Goal: Task Accomplishment & Management: Use online tool/utility

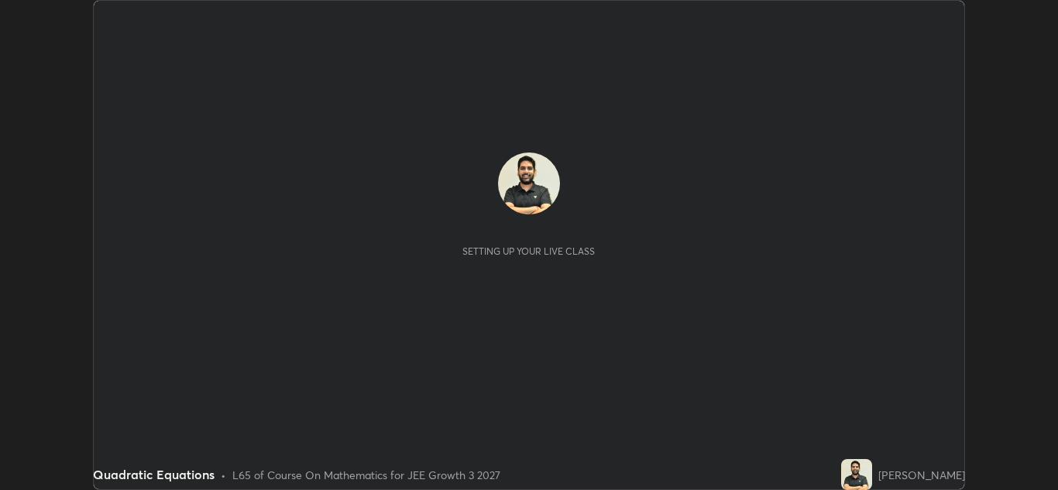
scroll to position [490, 1058]
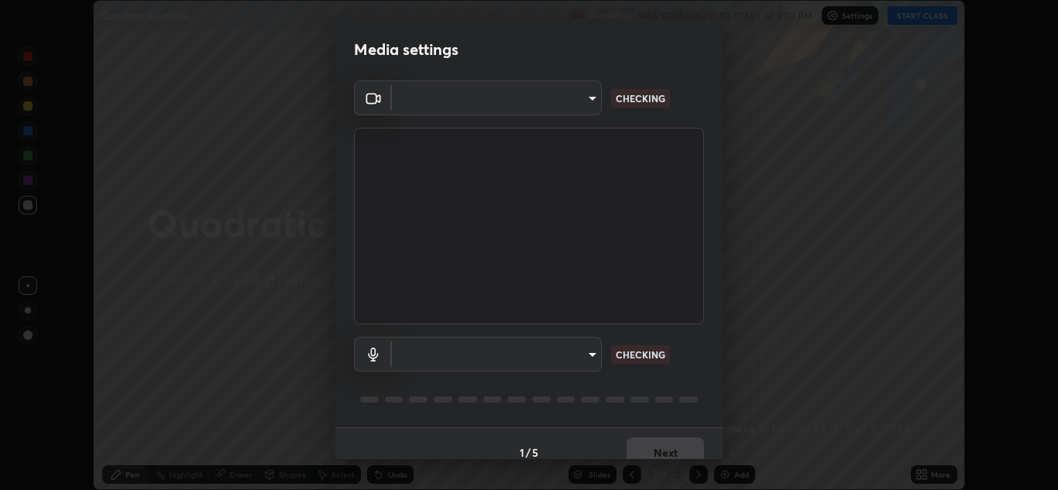
type input "6027955a0ce911b3d0b0459fb5ea5fed3c4248919f82ba55f9ae9152e82cb4b2"
click at [415, 360] on body "Erase all Quadratic Equations Recording WAS SCHEDULED TO START AT 2:30 PM Setti…" at bounding box center [529, 245] width 1058 height 490
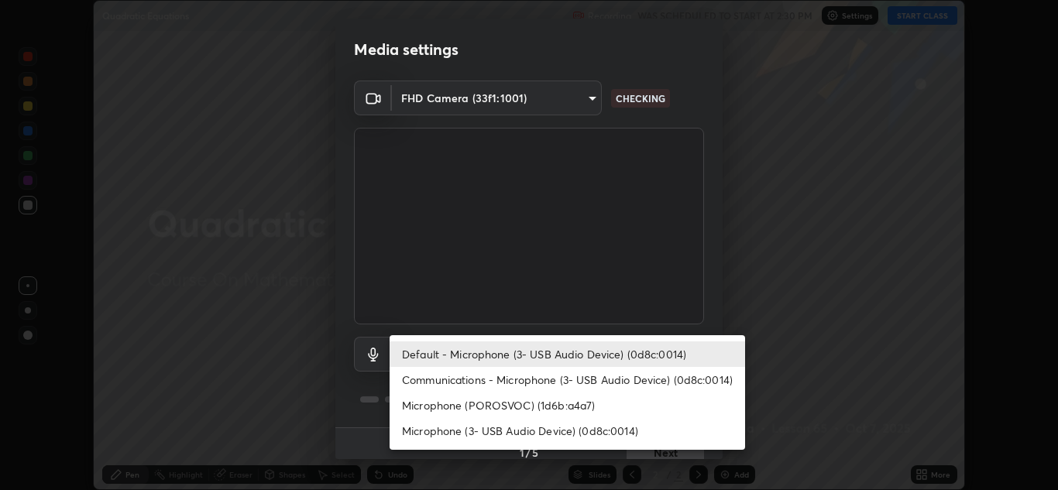
click at [431, 356] on li "Default - Microphone (3- USB Audio Device) (0d8c:0014)" at bounding box center [568, 355] width 356 height 26
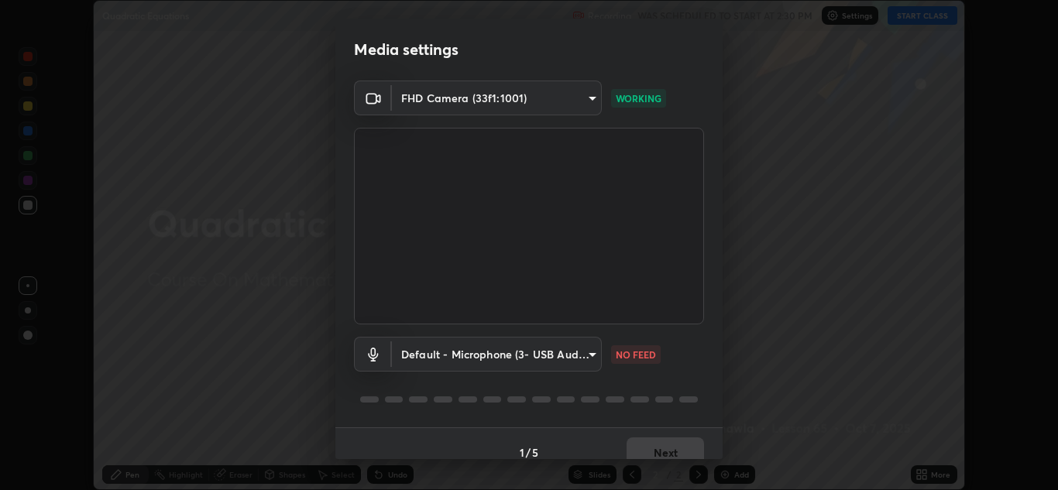
click at [412, 352] on body "Erase all Quadratic Equations Recording WAS SCHEDULED TO START AT 2:30 PM Setti…" at bounding box center [529, 245] width 1058 height 490
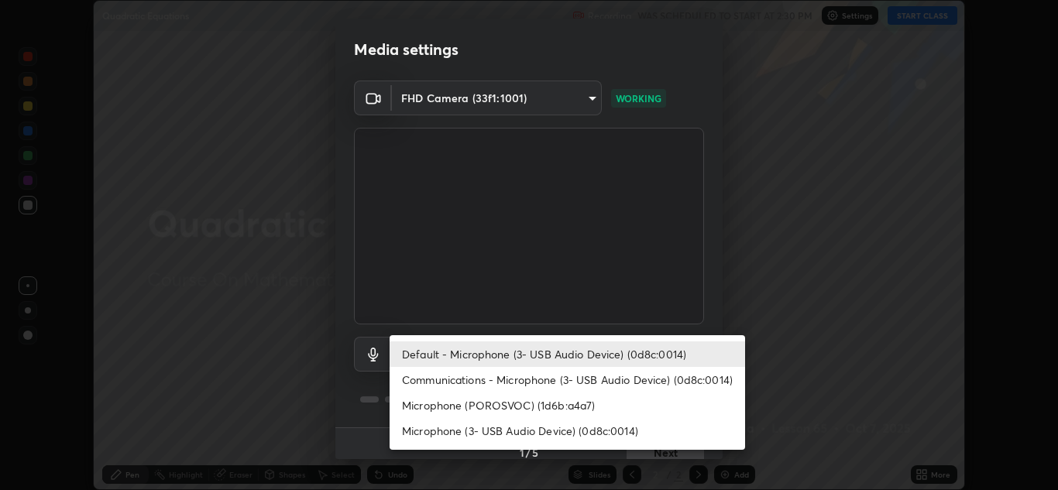
click at [421, 409] on li "Microphone (POROSVOC) (1d6b:a4a7)" at bounding box center [568, 406] width 356 height 26
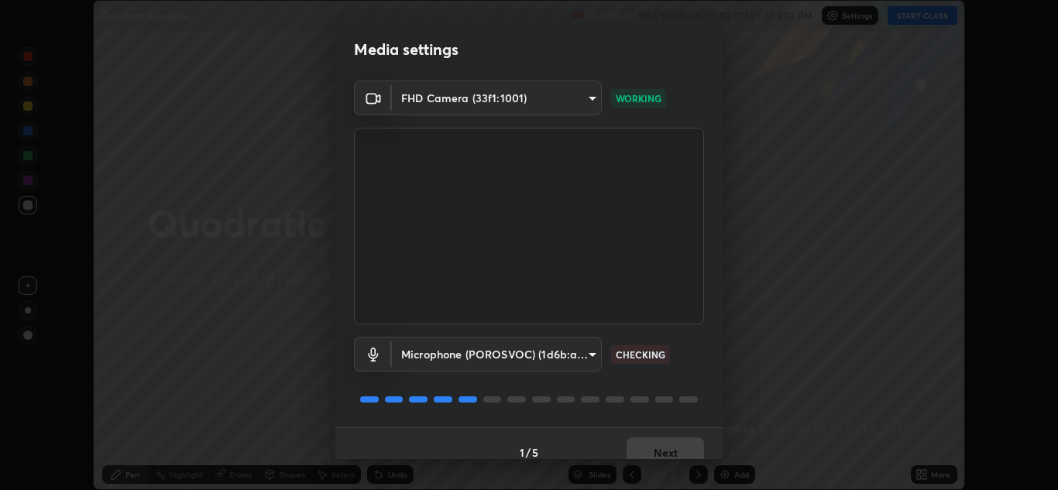
scroll to position [18, 0]
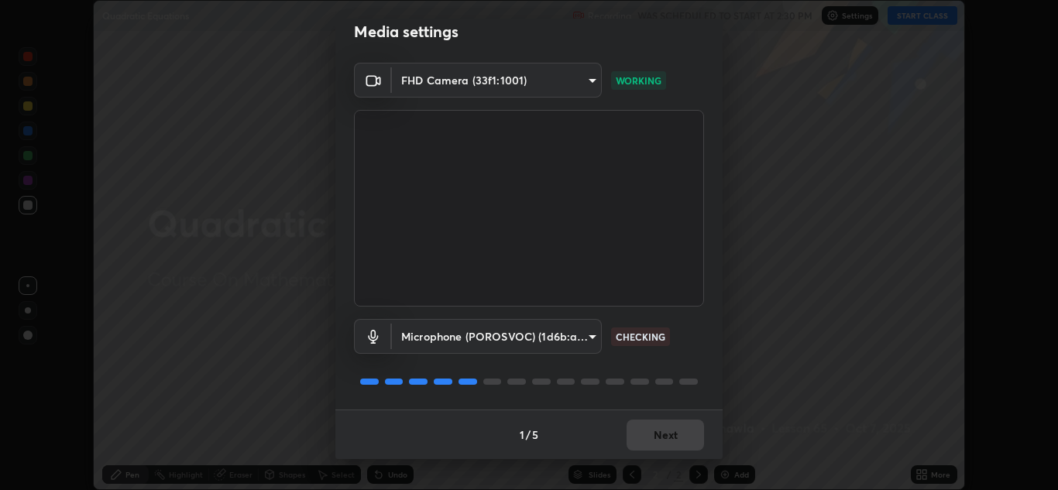
click at [423, 343] on body "Erase all Quadratic Equations Recording WAS SCHEDULED TO START AT 2:30 PM Setti…" at bounding box center [529, 245] width 1058 height 490
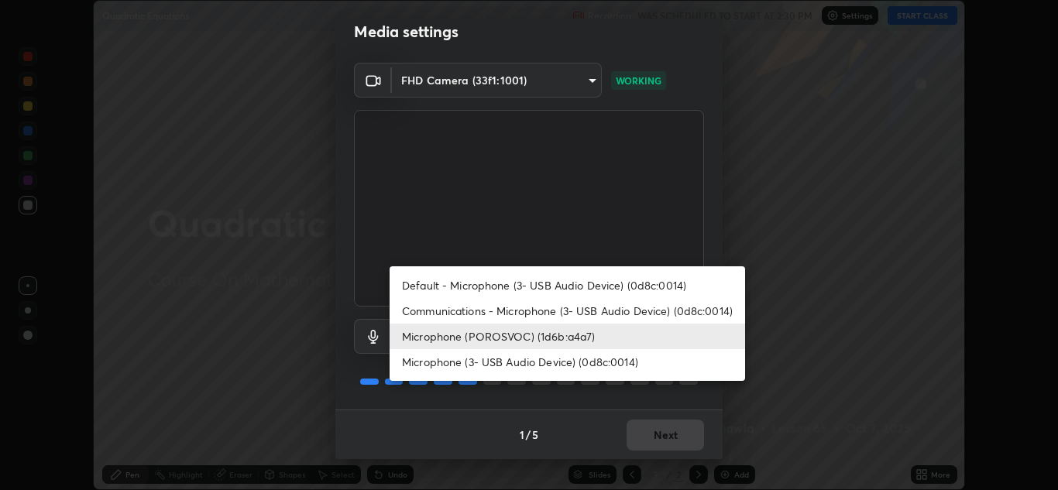
click at [426, 283] on li "Default - Microphone (3- USB Audio Device) (0d8c:0014)" at bounding box center [568, 286] width 356 height 26
type input "default"
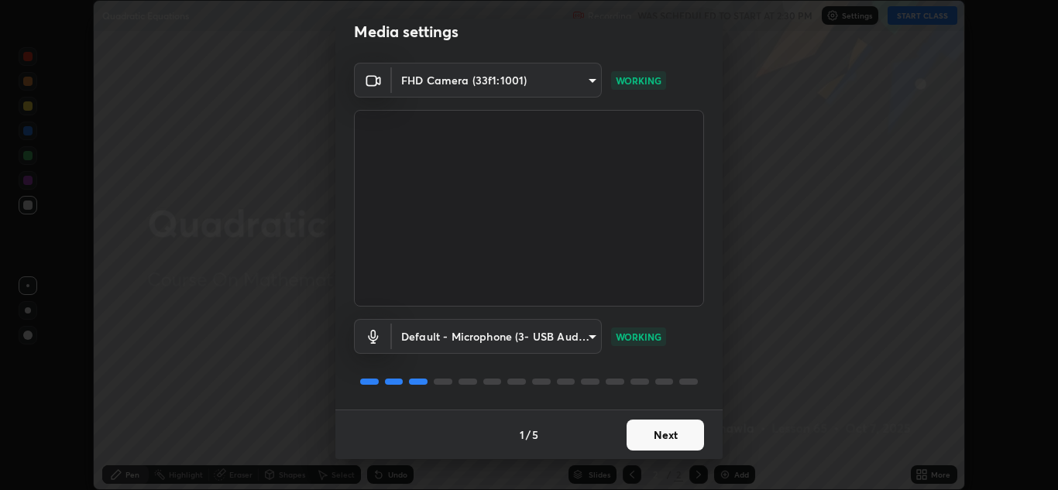
click at [649, 446] on button "Next" at bounding box center [665, 435] width 77 height 31
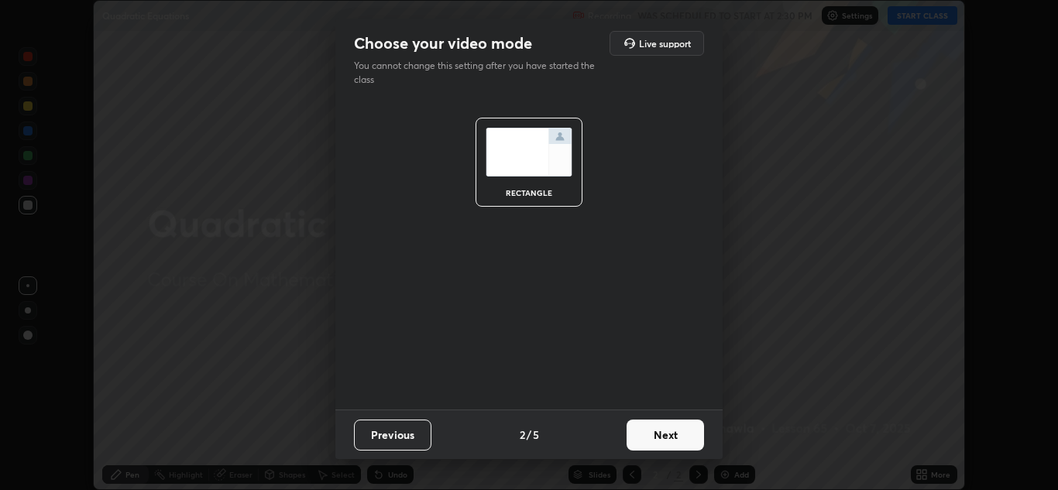
click at [652, 441] on button "Next" at bounding box center [665, 435] width 77 height 31
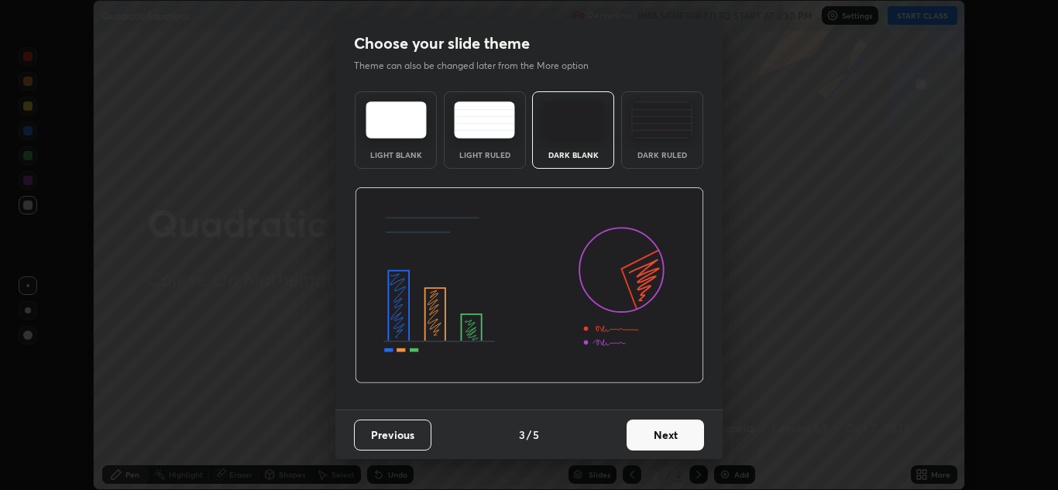
click at [663, 442] on button "Next" at bounding box center [665, 435] width 77 height 31
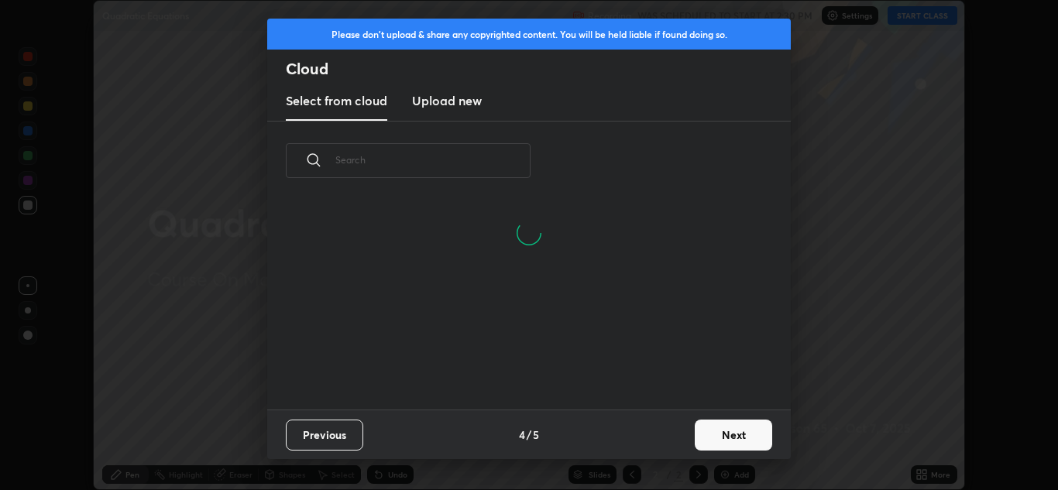
click at [702, 424] on button "Next" at bounding box center [733, 435] width 77 height 31
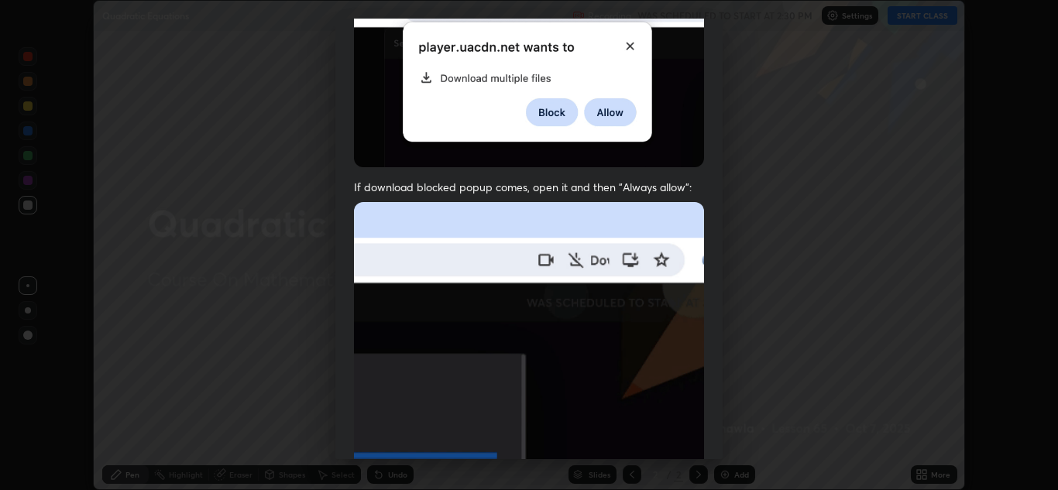
scroll to position [335, 0]
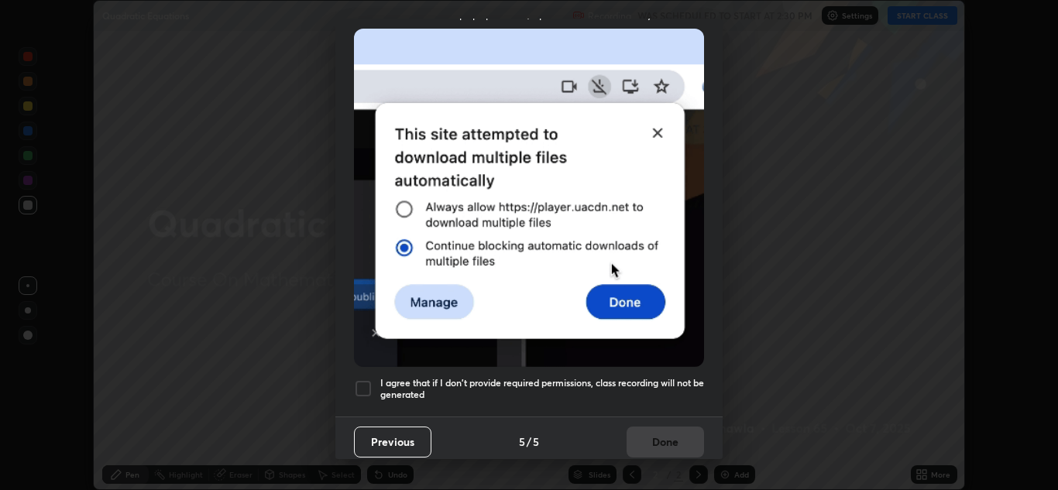
click at [357, 380] on div at bounding box center [363, 389] width 19 height 19
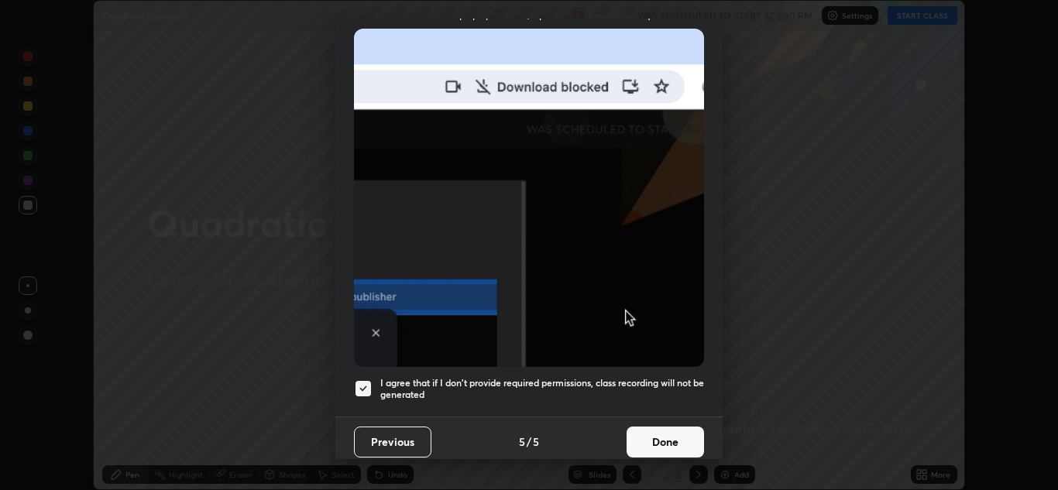
click at [661, 431] on button "Done" at bounding box center [665, 442] width 77 height 31
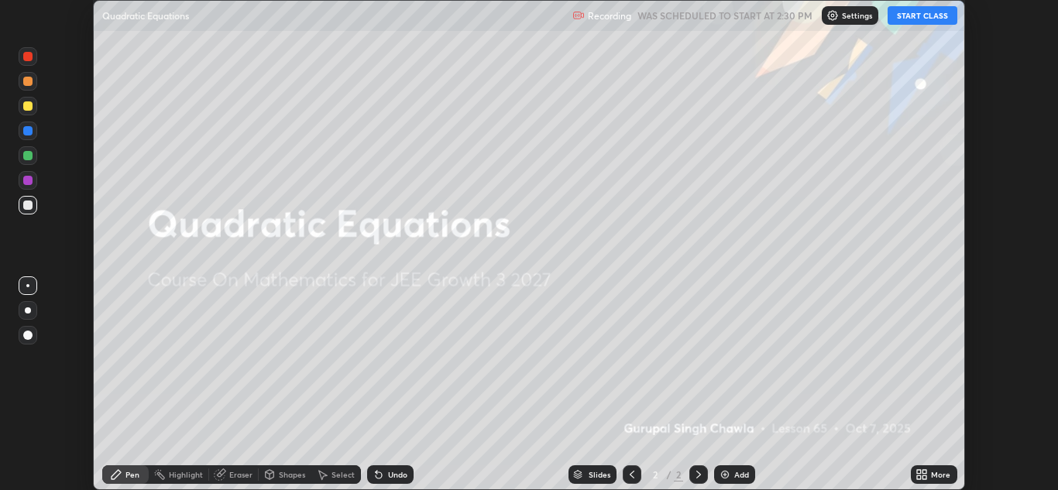
click at [916, 19] on button "START CLASS" at bounding box center [923, 15] width 70 height 19
